Goal: Browse casually

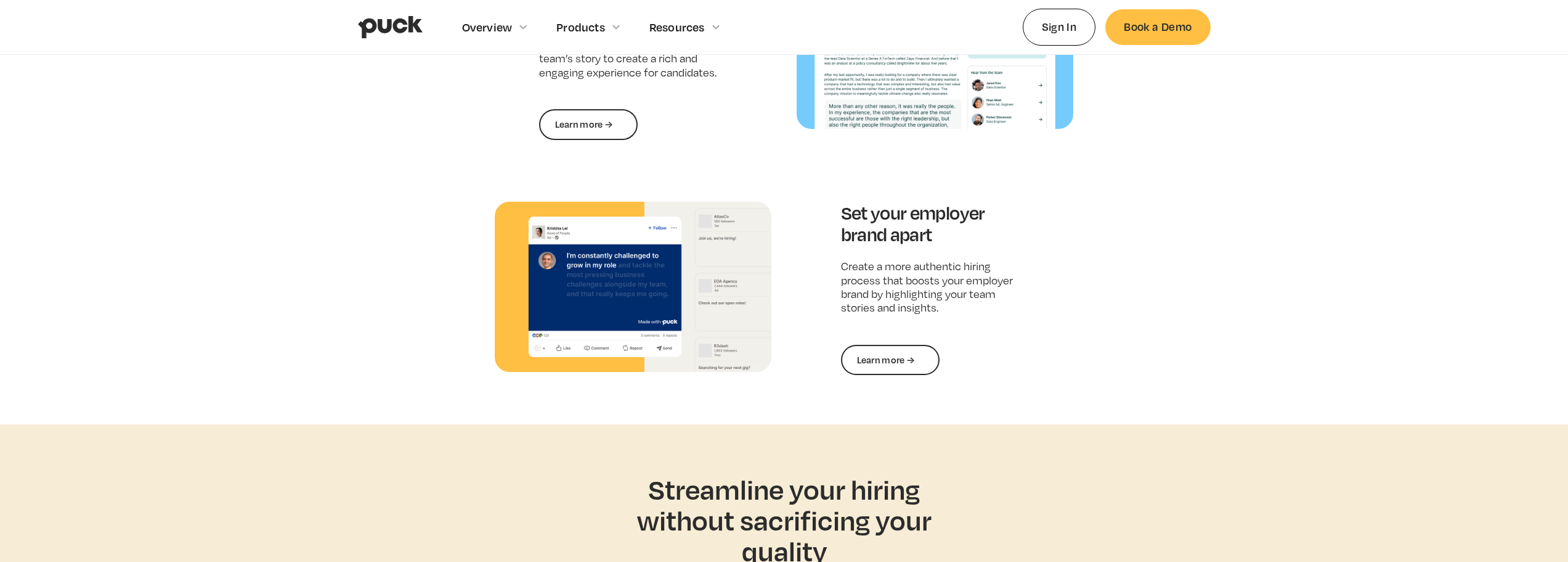
scroll to position [2158, 0]
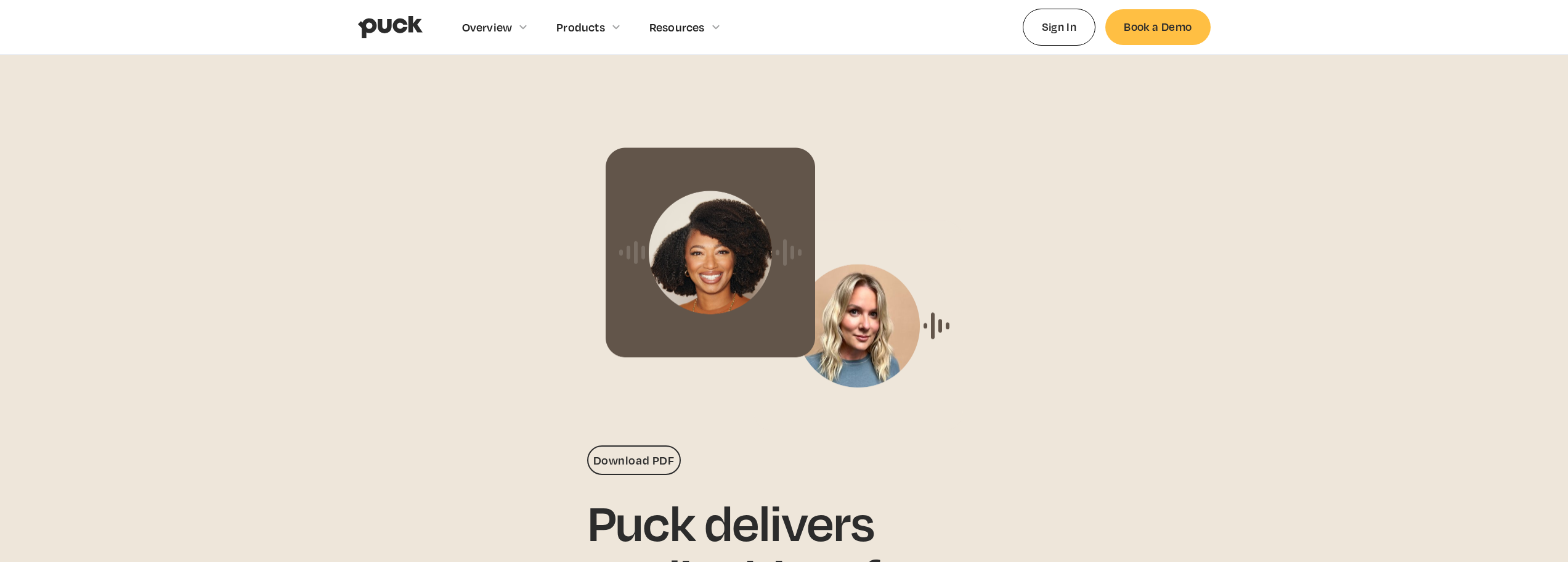
click at [379, 19] on img "home" at bounding box center [389, 27] width 65 height 24
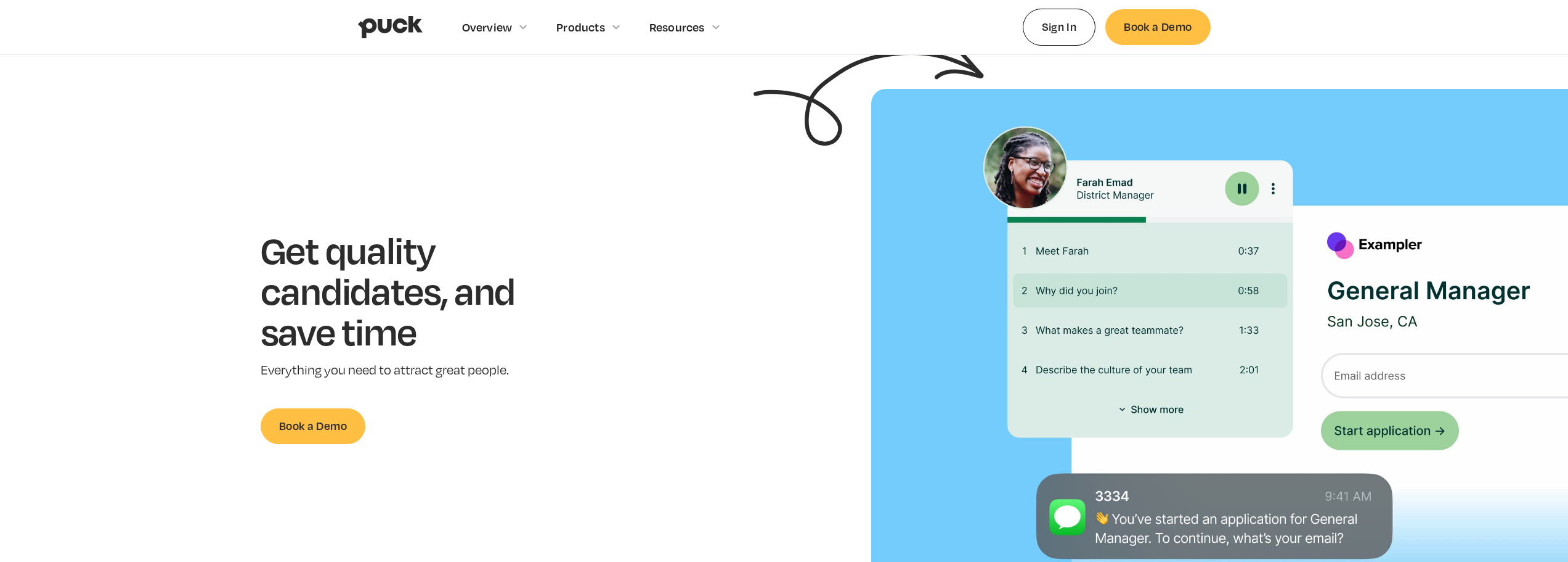
scroll to position [61, 0]
